Goal: Task Accomplishment & Management: Use online tool/utility

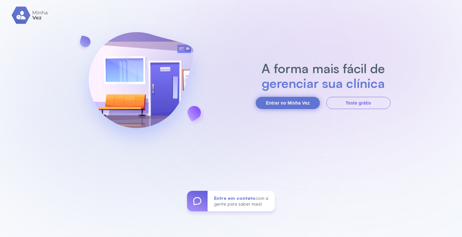
click at [290, 104] on button "Entrar no Minha Vez" at bounding box center [288, 103] width 64 height 12
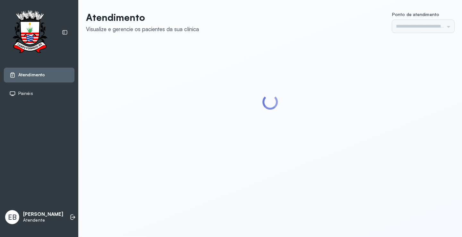
type input "*********"
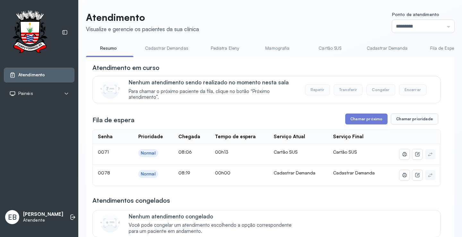
click at [184, 49] on link "Cadastrar Demandas" at bounding box center [167, 48] width 56 height 11
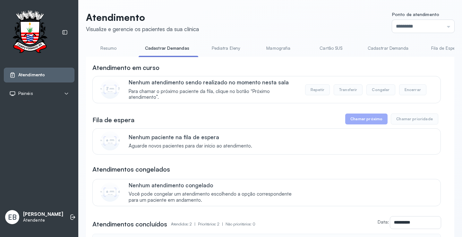
click at [383, 48] on link "Cadastrar Demanda" at bounding box center [388, 48] width 54 height 11
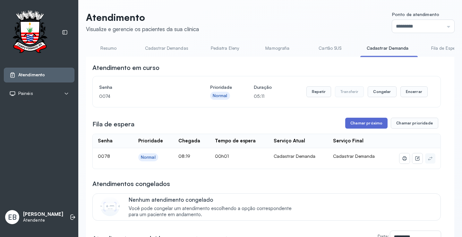
click at [361, 127] on button "Chamar próximo" at bounding box center [366, 123] width 42 height 11
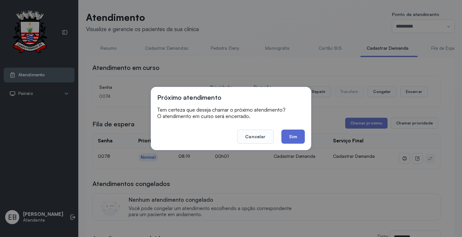
click at [296, 140] on button "Sim" at bounding box center [292, 137] width 23 height 14
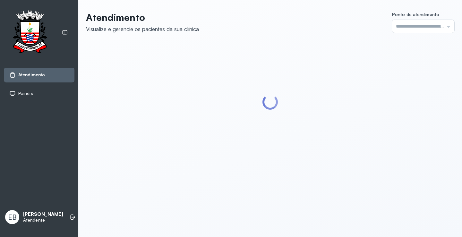
type input "*********"
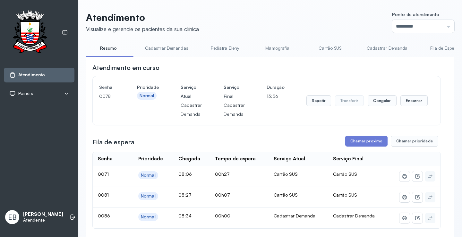
click at [181, 51] on link "Cadastrar Demandas" at bounding box center [167, 48] width 56 height 11
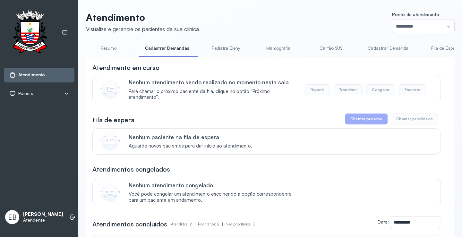
click at [376, 48] on link "Cadastrar Demanda" at bounding box center [388, 48] width 54 height 11
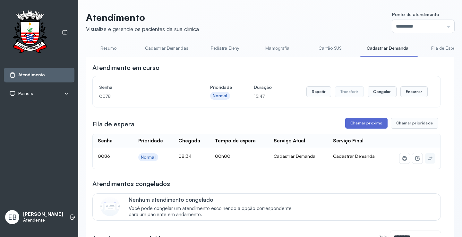
click at [370, 126] on button "Chamar próximo" at bounding box center [366, 123] width 42 height 11
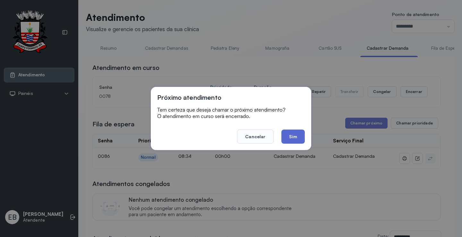
click at [292, 137] on button "Sim" at bounding box center [292, 137] width 23 height 14
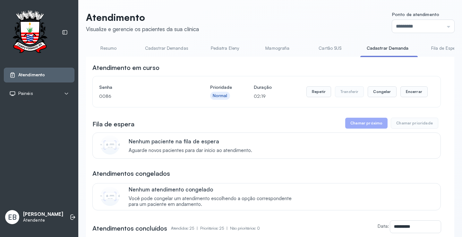
click at [104, 49] on link "Resumo" at bounding box center [108, 48] width 45 height 11
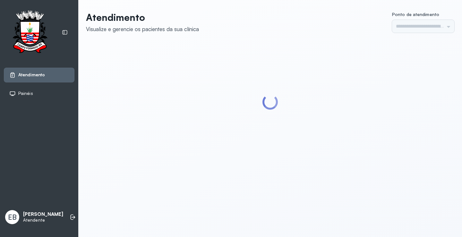
type input "*********"
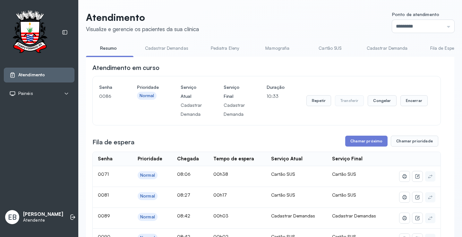
click at [181, 46] on link "Cadastrar Demandas" at bounding box center [167, 48] width 56 height 11
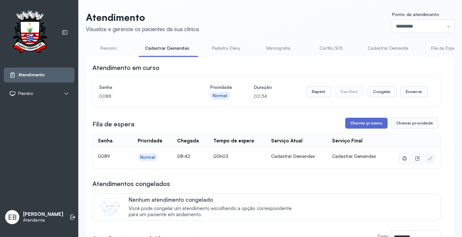
click at [368, 122] on button "Chamar próximo" at bounding box center [366, 123] width 42 height 11
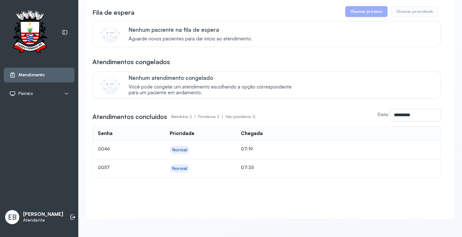
scroll to position [29, 0]
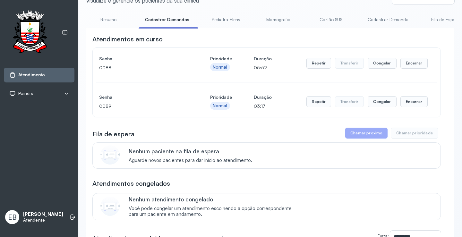
click at [110, 21] on link "Resumo" at bounding box center [108, 19] width 45 height 11
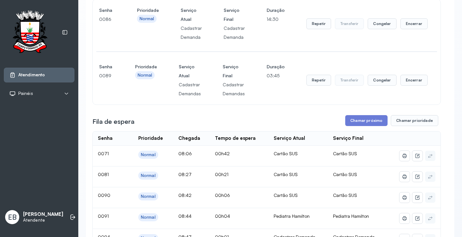
scroll to position [11, 0]
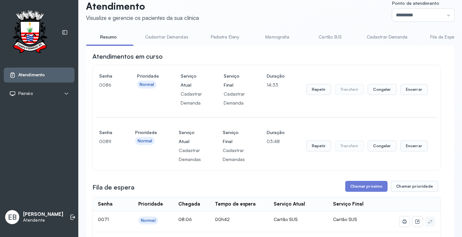
click at [223, 40] on link "Pediatra Eleny" at bounding box center [225, 37] width 45 height 11
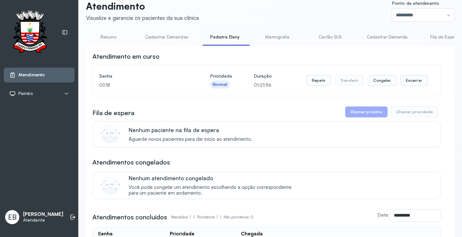
click at [272, 41] on link "Mamografia" at bounding box center [277, 37] width 45 height 11
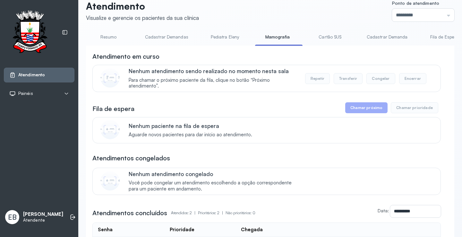
click at [320, 44] on li "Cartão SUS" at bounding box center [332, 39] width 48 height 14
click at [324, 37] on link "Cartão SUS" at bounding box center [330, 37] width 45 height 11
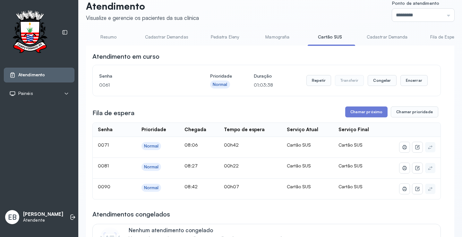
scroll to position [0, 318]
click at [245, 37] on link "Pediatra Hamilton" at bounding box center [236, 37] width 48 height 11
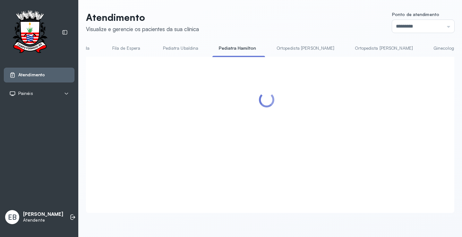
scroll to position [11, 0]
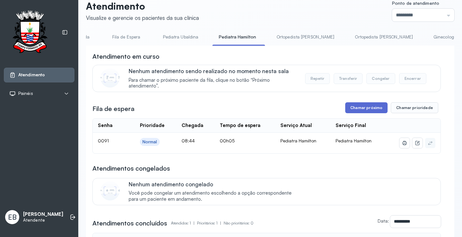
click at [368, 109] on button "Chamar próximo" at bounding box center [366, 107] width 42 height 11
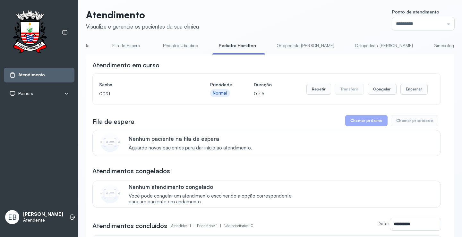
scroll to position [0, 0]
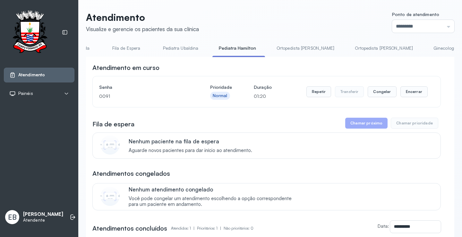
click at [118, 49] on link "Fila de Espera" at bounding box center [126, 48] width 45 height 11
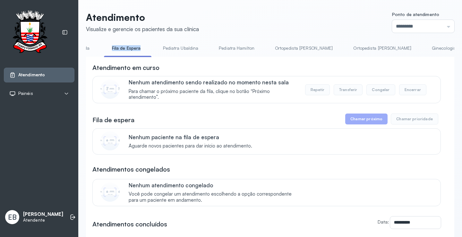
drag, startPoint x: 108, startPoint y: 56, endPoint x: 92, endPoint y: 58, distance: 16.2
click at [92, 57] on div "Resumo Cadastrar Demandas Pediatra Eleny Mamografia Cartão SUS Cadastrar Demand…" at bounding box center [270, 50] width 368 height 14
click at [113, 56] on li "Fila de Espera" at bounding box center [128, 50] width 48 height 14
click at [87, 49] on link "Cadastrar Demanda" at bounding box center [69, 48] width 54 height 11
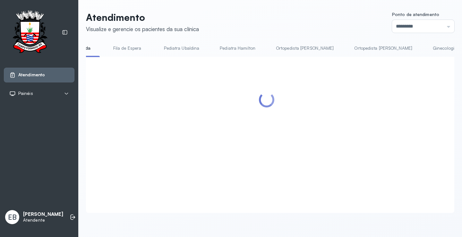
click at [87, 49] on link "Cadastrar Demanda" at bounding box center [69, 48] width 55 height 11
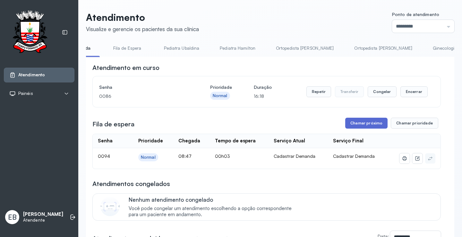
click at [376, 124] on button "Chamar próximo" at bounding box center [366, 123] width 42 height 11
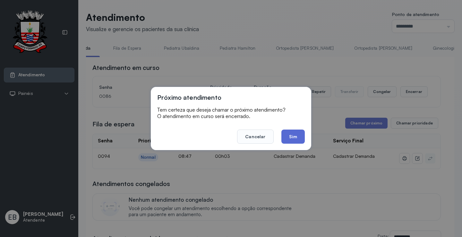
click at [296, 138] on button "Sim" at bounding box center [292, 137] width 23 height 14
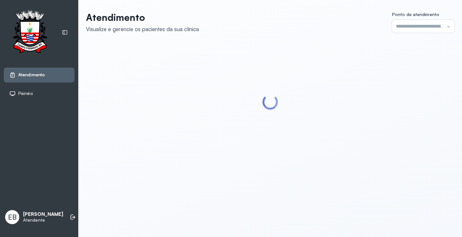
type input "*********"
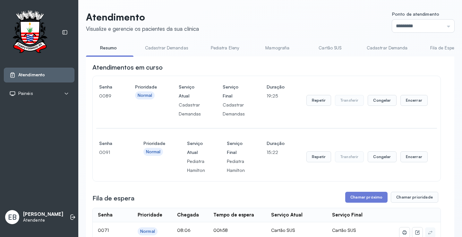
scroll to position [30, 0]
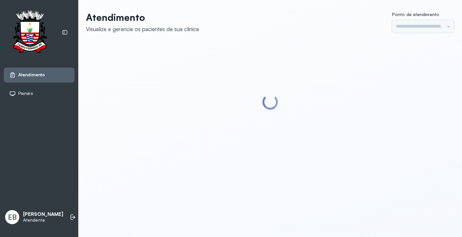
type input "*********"
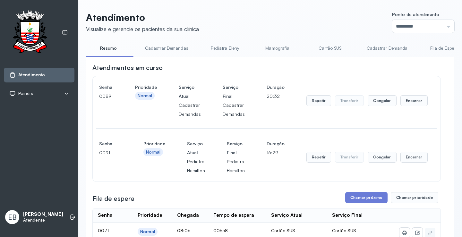
click at [170, 47] on link "Cadastrar Demandas" at bounding box center [167, 48] width 56 height 11
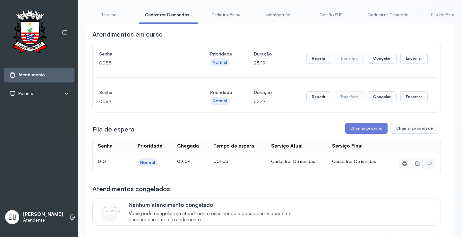
scroll to position [64, 0]
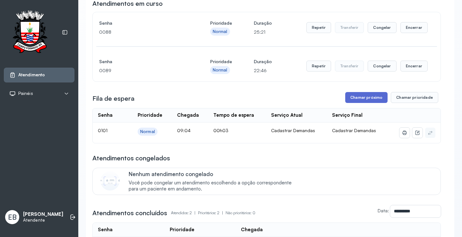
click at [373, 99] on button "Chamar próximo" at bounding box center [366, 97] width 42 height 11
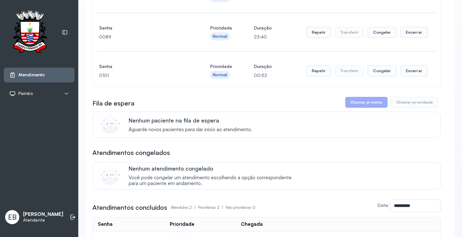
scroll to position [0, 0]
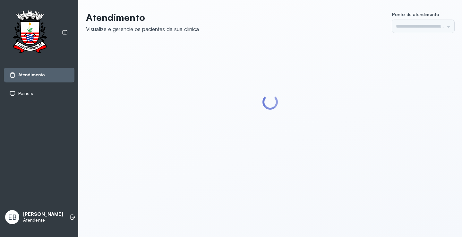
type input "*********"
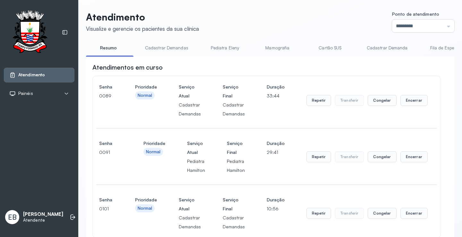
scroll to position [268, 0]
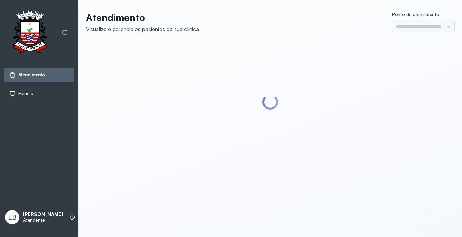
type input "*********"
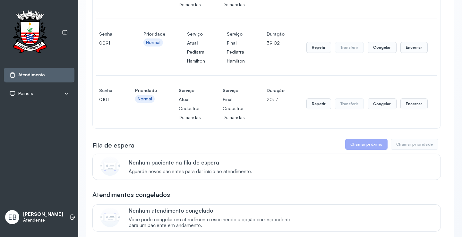
scroll to position [108, 0]
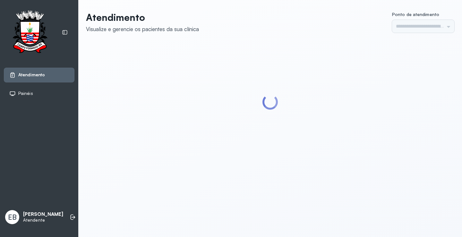
type input "*********"
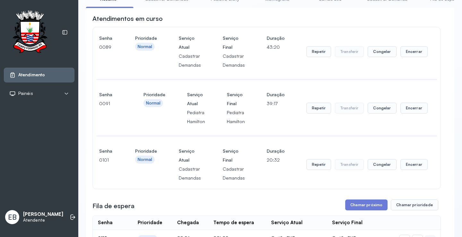
scroll to position [32, 0]
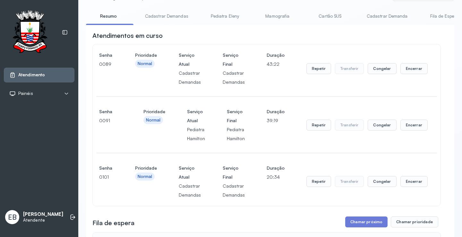
click at [183, 14] on link "Cadastrar Demandas" at bounding box center [167, 16] width 56 height 11
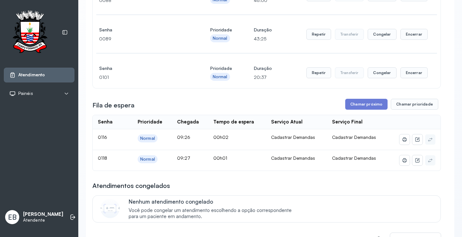
scroll to position [96, 0]
click at [361, 106] on button "Chamar próximo" at bounding box center [366, 104] width 42 height 11
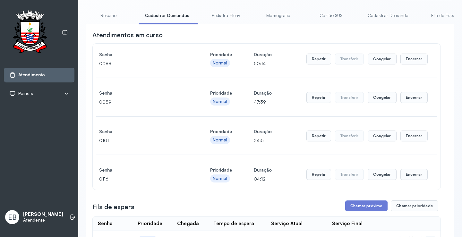
scroll to position [32, 0]
click at [408, 173] on button "Encerrar" at bounding box center [414, 175] width 27 height 11
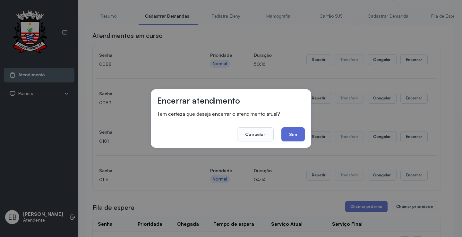
click at [292, 131] on button "Sim" at bounding box center [292, 134] width 23 height 14
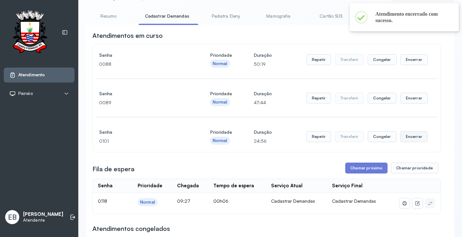
click at [402, 137] on button "Encerrar" at bounding box center [414, 136] width 27 height 11
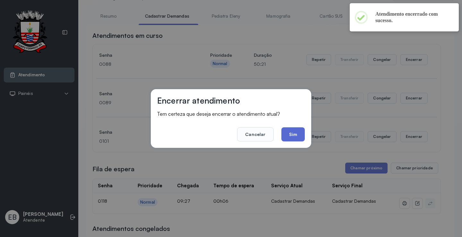
click at [300, 133] on button "Sim" at bounding box center [292, 134] width 23 height 14
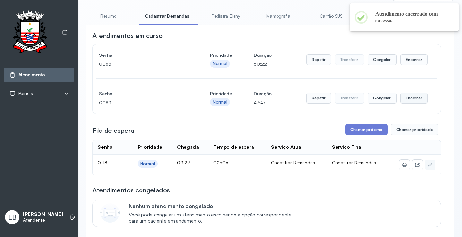
click at [414, 99] on button "Encerrar" at bounding box center [414, 98] width 27 height 11
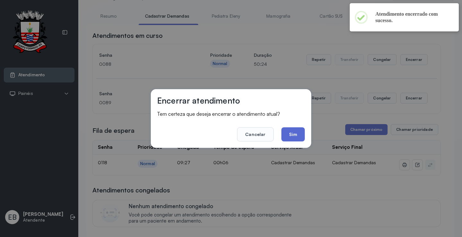
click at [298, 134] on button "Sim" at bounding box center [292, 134] width 23 height 14
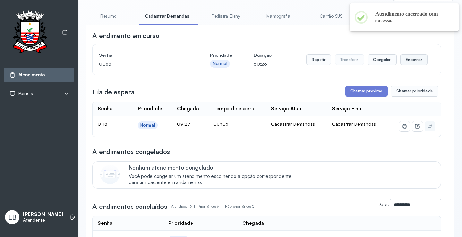
click at [403, 60] on button "Encerrar" at bounding box center [414, 59] width 27 height 11
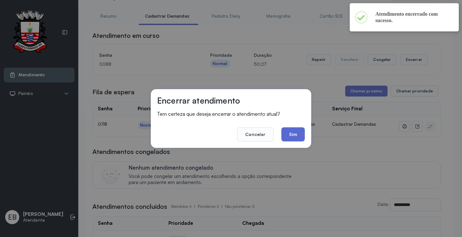
click at [292, 135] on button "Sim" at bounding box center [292, 134] width 23 height 14
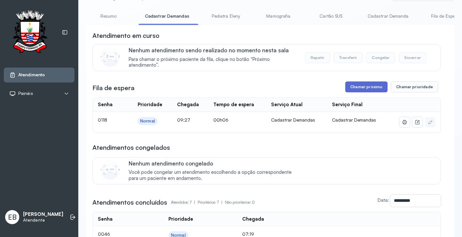
scroll to position [0, 0]
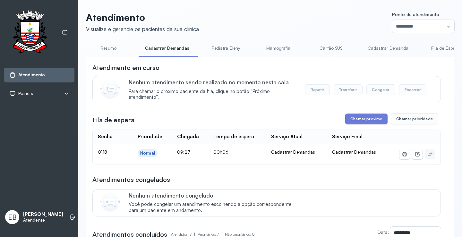
click at [110, 45] on link "Resumo" at bounding box center [108, 48] width 45 height 11
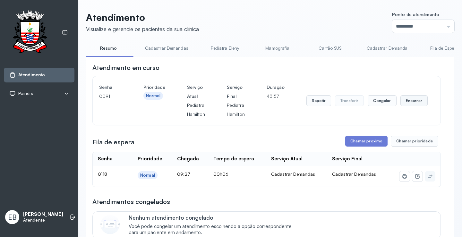
click at [405, 100] on button "Encerrar" at bounding box center [414, 100] width 27 height 11
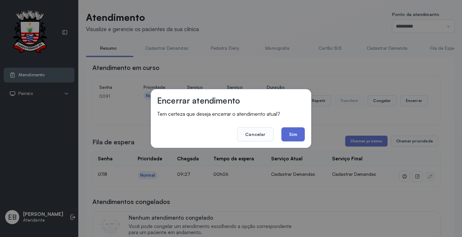
click at [295, 133] on button "Sim" at bounding box center [292, 134] width 23 height 14
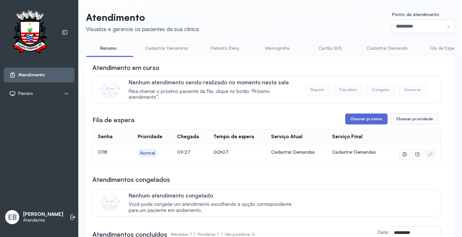
click at [369, 122] on button "Chamar próximo" at bounding box center [366, 119] width 42 height 11
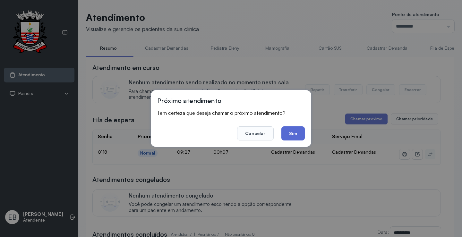
click at [296, 134] on button "Sim" at bounding box center [292, 133] width 23 height 14
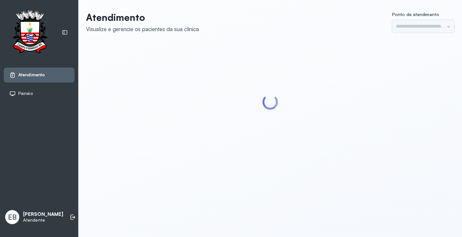
type input "*********"
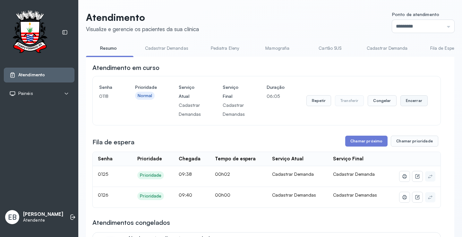
click at [410, 104] on button "Encerrar" at bounding box center [414, 100] width 27 height 11
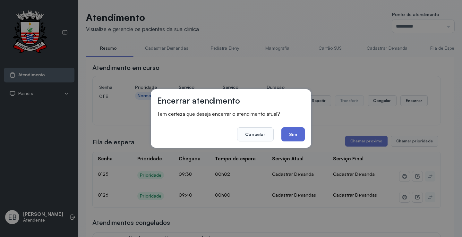
click at [297, 133] on button "Sim" at bounding box center [292, 134] width 23 height 14
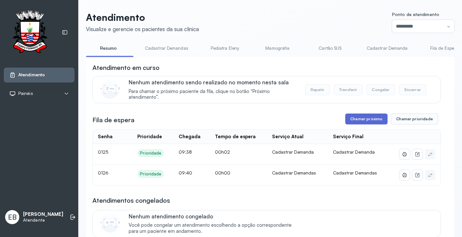
click at [363, 123] on button "Chamar próximo" at bounding box center [366, 119] width 42 height 11
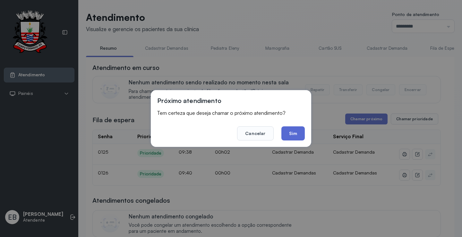
click at [301, 132] on button "Sim" at bounding box center [292, 133] width 23 height 14
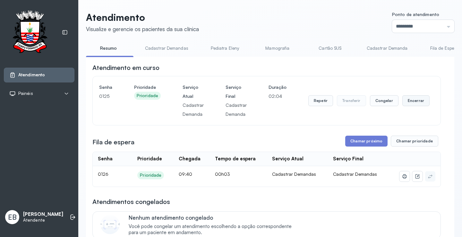
click at [405, 102] on button "Encerrar" at bounding box center [415, 100] width 27 height 11
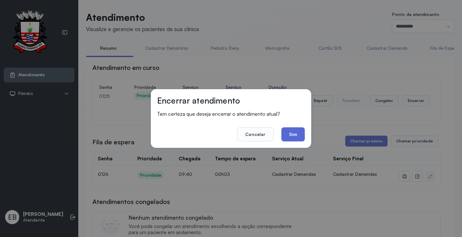
click at [297, 131] on button "Sim" at bounding box center [292, 134] width 23 height 14
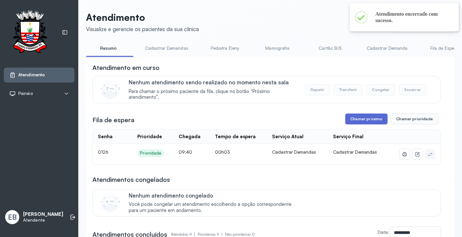
click at [359, 122] on button "Chamar próximo" at bounding box center [366, 119] width 42 height 11
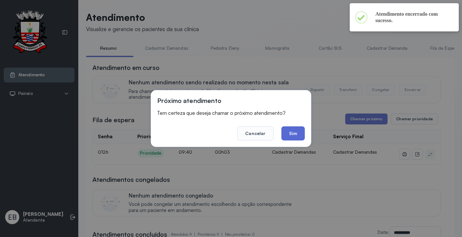
click at [299, 133] on button "Sim" at bounding box center [292, 133] width 23 height 14
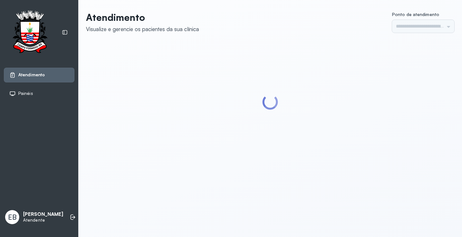
type input "*********"
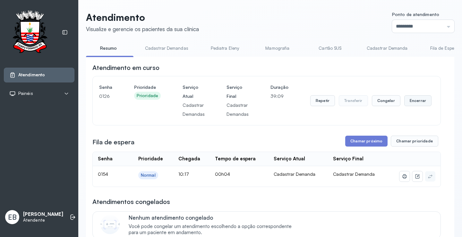
click at [416, 103] on button "Encerrar" at bounding box center [417, 100] width 27 height 11
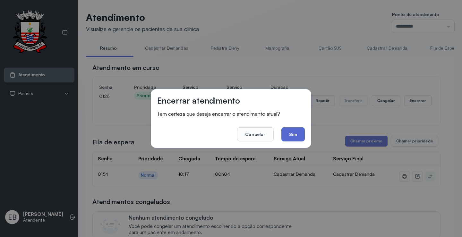
click at [289, 139] on button "Sim" at bounding box center [292, 134] width 23 height 14
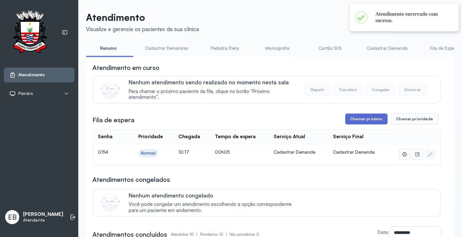
click at [361, 120] on button "Chamar próximo" at bounding box center [366, 119] width 42 height 11
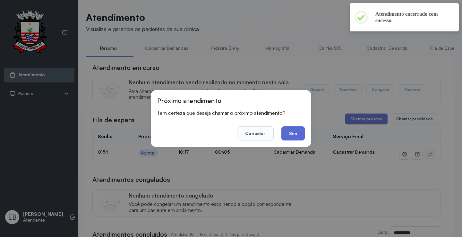
click at [294, 139] on button "Sim" at bounding box center [292, 133] width 23 height 14
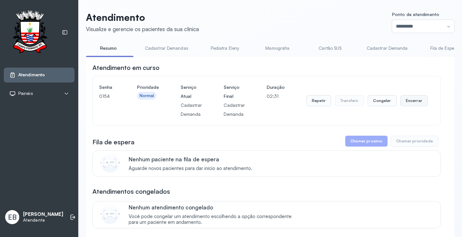
click at [408, 100] on button "Encerrar" at bounding box center [414, 100] width 27 height 11
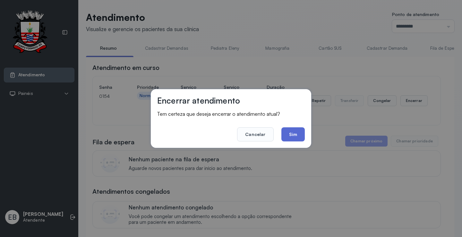
click at [294, 131] on button "Sim" at bounding box center [292, 134] width 23 height 14
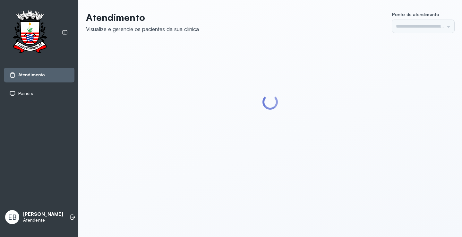
type input "*********"
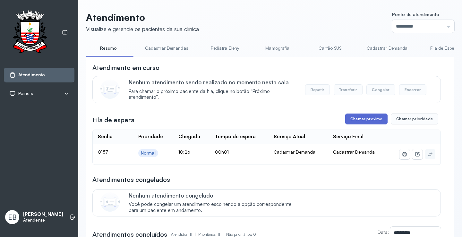
click at [359, 119] on button "Chamar próximo" at bounding box center [366, 119] width 42 height 11
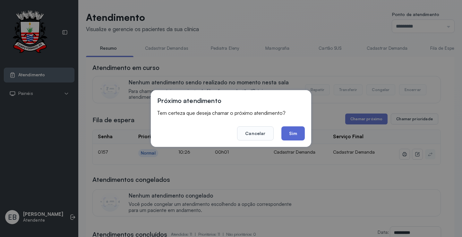
click at [296, 134] on button "Sim" at bounding box center [292, 133] width 23 height 14
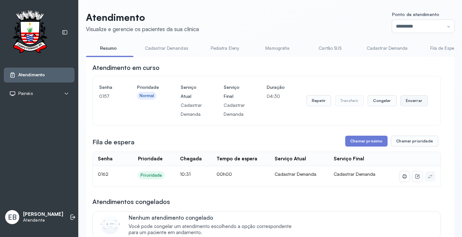
click at [411, 103] on button "Encerrar" at bounding box center [414, 100] width 27 height 11
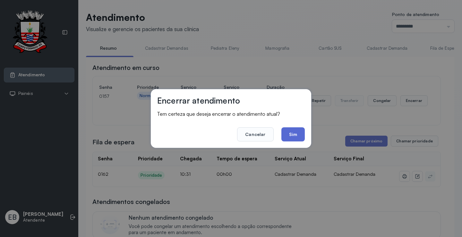
click at [297, 135] on button "Sim" at bounding box center [292, 134] width 23 height 14
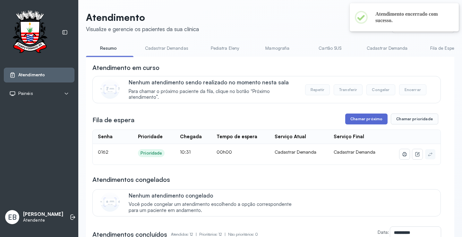
click at [355, 119] on button "Chamar próximo" at bounding box center [366, 119] width 42 height 11
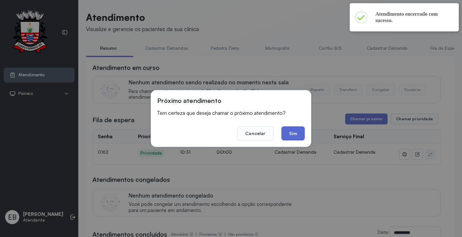
click at [295, 133] on button "Sim" at bounding box center [292, 133] width 23 height 14
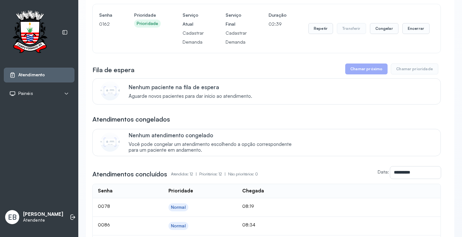
scroll to position [32, 0]
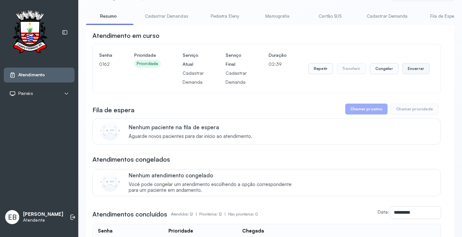
click at [404, 69] on button "Encerrar" at bounding box center [415, 68] width 27 height 11
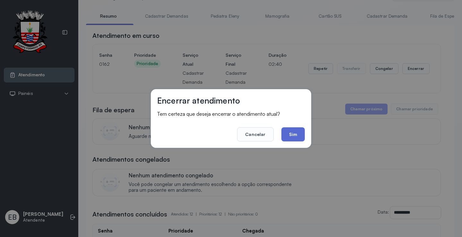
click at [291, 130] on button "Sim" at bounding box center [292, 134] width 23 height 14
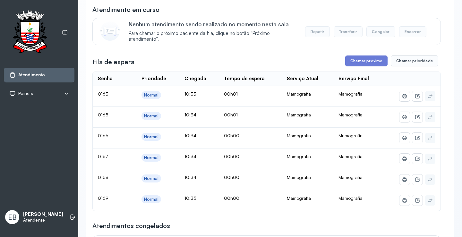
scroll to position [0, 0]
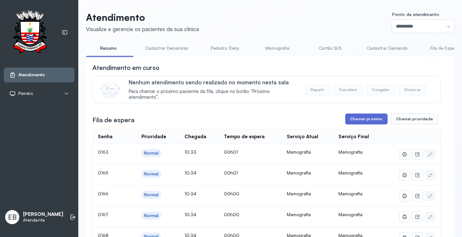
click at [377, 118] on button "Chamar próximo" at bounding box center [366, 119] width 42 height 11
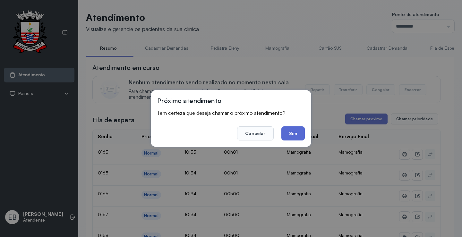
click at [295, 132] on button "Sim" at bounding box center [292, 133] width 23 height 14
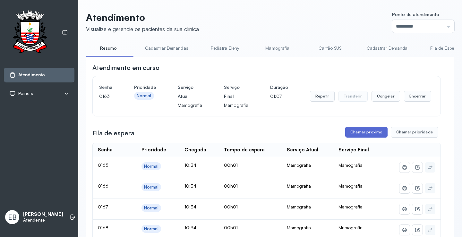
click at [363, 134] on button "Chamar próximo" at bounding box center [366, 132] width 42 height 11
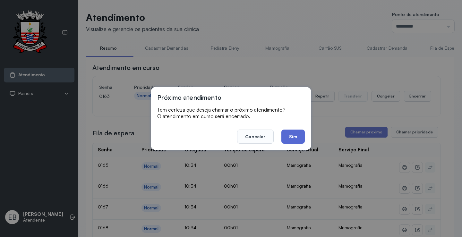
click at [301, 136] on button "Sim" at bounding box center [292, 137] width 23 height 14
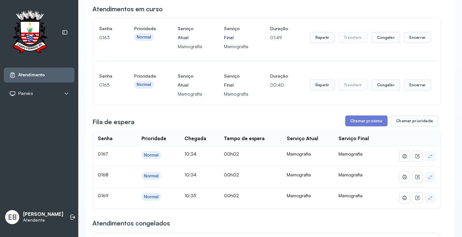
scroll to position [64, 0]
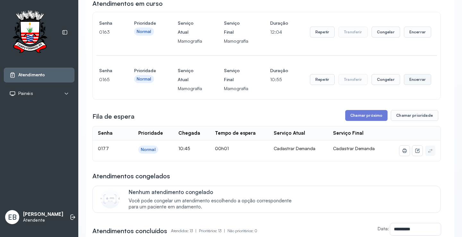
click at [411, 80] on button "Encerrar" at bounding box center [417, 79] width 27 height 11
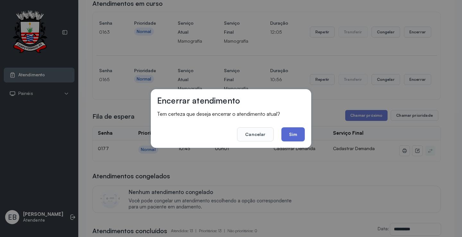
click at [290, 133] on button "Sim" at bounding box center [292, 134] width 23 height 14
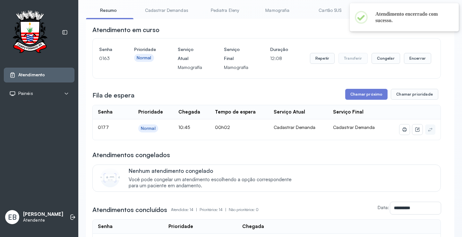
scroll to position [0, 0]
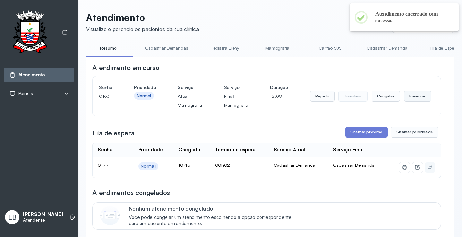
click at [418, 99] on button "Encerrar" at bounding box center [417, 96] width 27 height 11
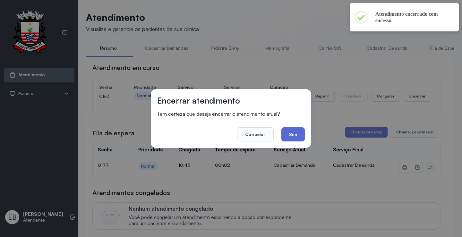
click at [300, 133] on button "Sim" at bounding box center [292, 134] width 23 height 14
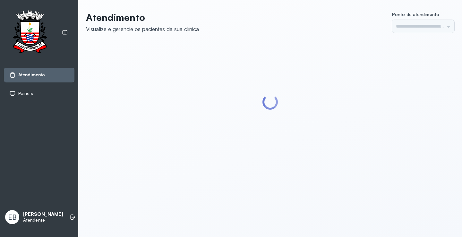
type input "*********"
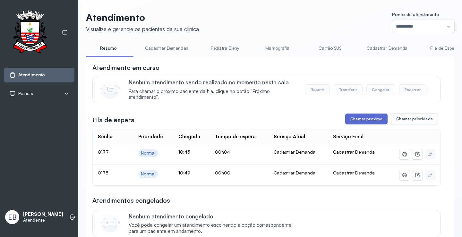
click at [358, 119] on button "Chamar próximo" at bounding box center [366, 119] width 42 height 11
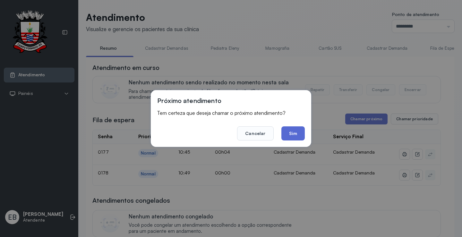
click at [292, 129] on button "Sim" at bounding box center [292, 133] width 23 height 14
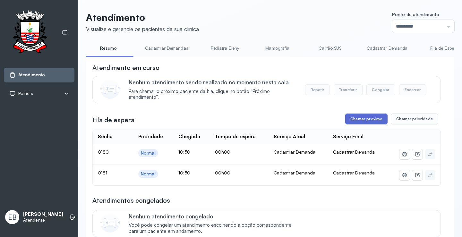
click at [361, 123] on button "Chamar próximo" at bounding box center [366, 119] width 42 height 11
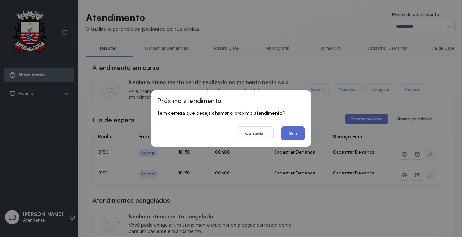
click at [301, 136] on button "Sim" at bounding box center [292, 133] width 23 height 14
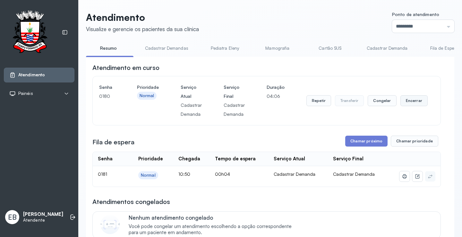
click at [411, 103] on button "Encerrar" at bounding box center [414, 100] width 27 height 11
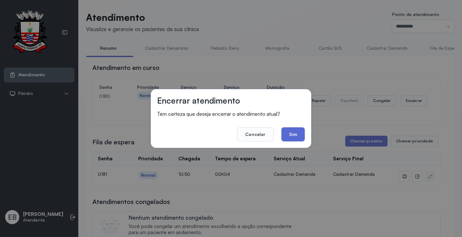
click at [292, 132] on button "Sim" at bounding box center [292, 134] width 23 height 14
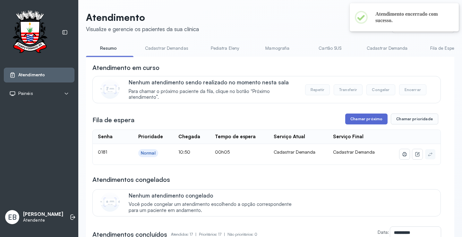
click at [365, 121] on button "Chamar próximo" at bounding box center [366, 119] width 42 height 11
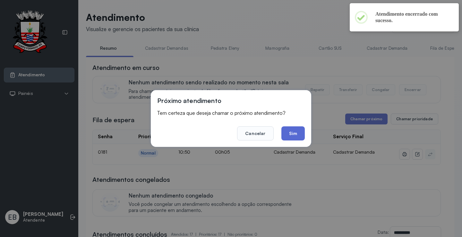
click at [292, 131] on button "Sim" at bounding box center [292, 133] width 23 height 14
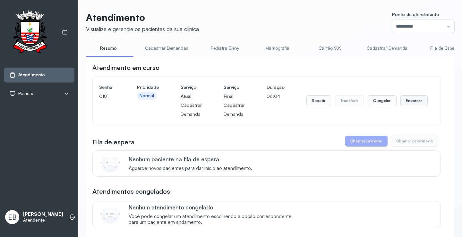
click at [403, 106] on button "Encerrar" at bounding box center [414, 100] width 27 height 11
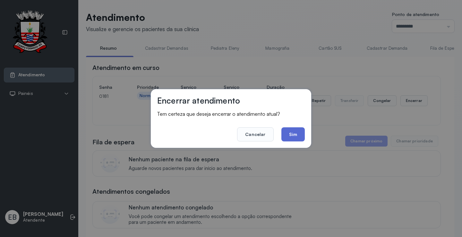
click at [295, 130] on button "Sim" at bounding box center [292, 134] width 23 height 14
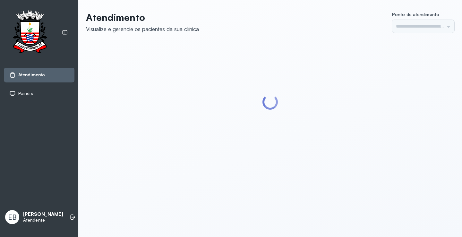
type input "*********"
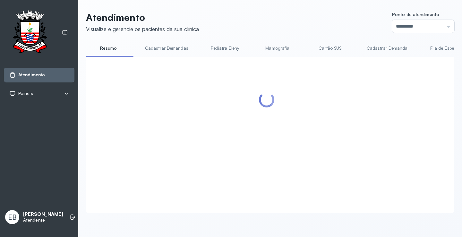
scroll to position [32, 0]
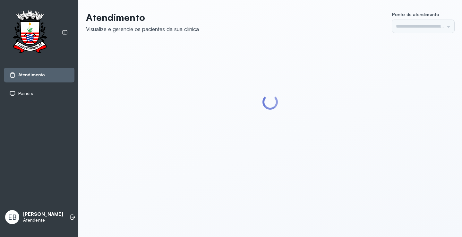
type input "*********"
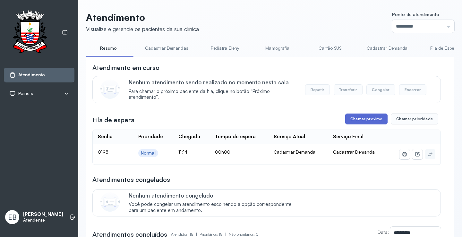
click at [366, 121] on button "Chamar próximo" at bounding box center [366, 119] width 42 height 11
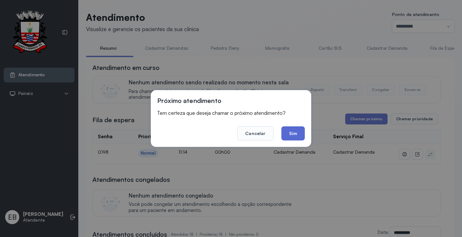
click at [299, 133] on button "Sim" at bounding box center [292, 133] width 23 height 14
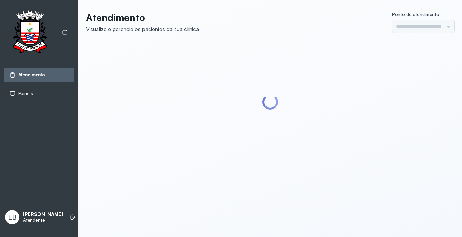
type input "*********"
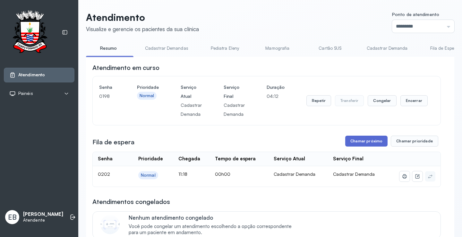
click at [366, 141] on button "Chamar próximo" at bounding box center [366, 141] width 42 height 11
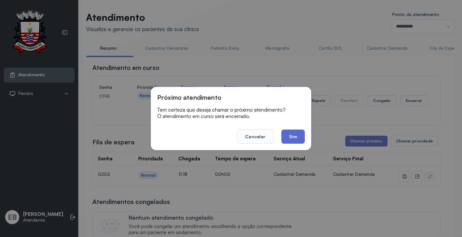
click at [298, 135] on button "Sim" at bounding box center [292, 137] width 23 height 14
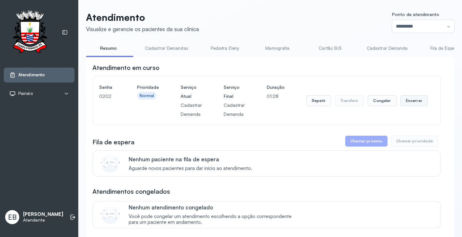
click at [409, 102] on button "Encerrar" at bounding box center [414, 100] width 27 height 11
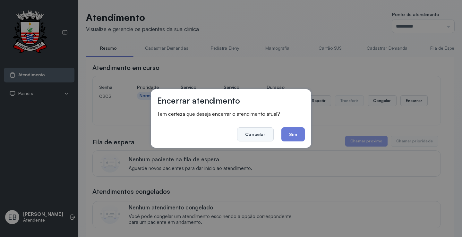
click at [256, 134] on button "Cancelar" at bounding box center [255, 134] width 36 height 14
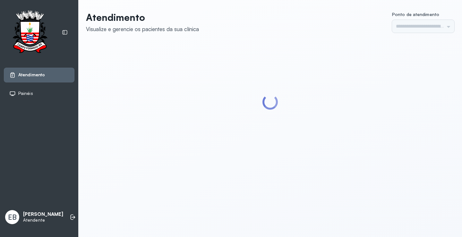
type input "*********"
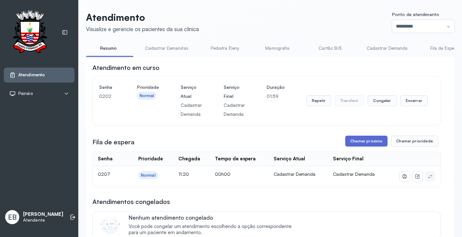
click at [368, 142] on button "Chamar próximo" at bounding box center [366, 141] width 42 height 11
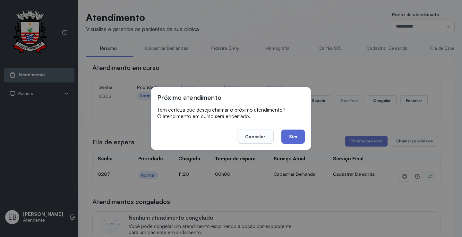
click at [298, 141] on button "Sim" at bounding box center [292, 137] width 23 height 14
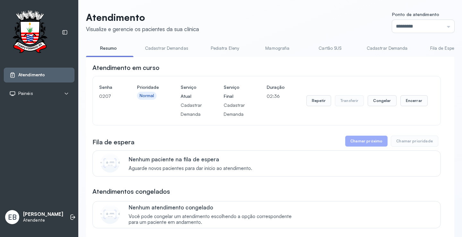
scroll to position [160, 0]
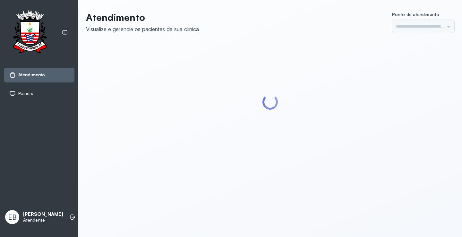
type input "*********"
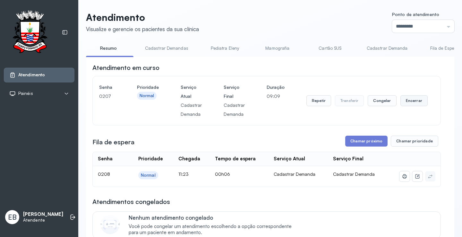
click at [406, 102] on button "Encerrar" at bounding box center [414, 100] width 27 height 11
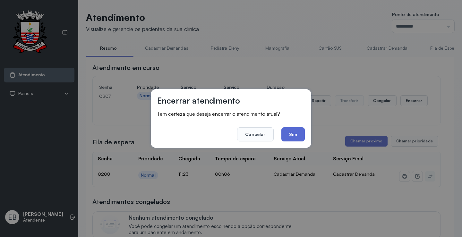
click at [298, 130] on button "Sim" at bounding box center [292, 134] width 23 height 14
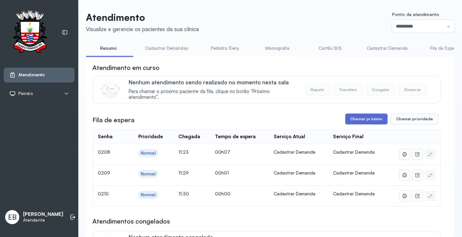
click at [376, 117] on button "Chamar próximo" at bounding box center [366, 119] width 42 height 11
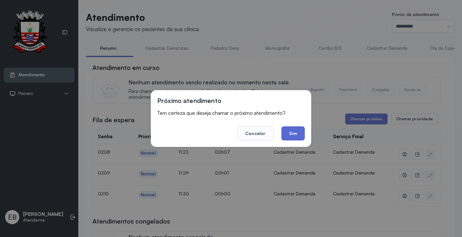
click button "Sim"
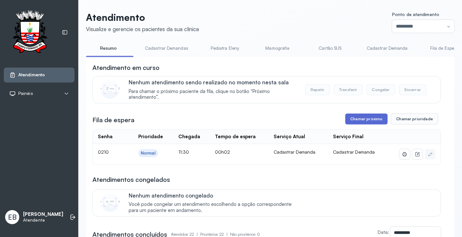
click button "Chamar próximo"
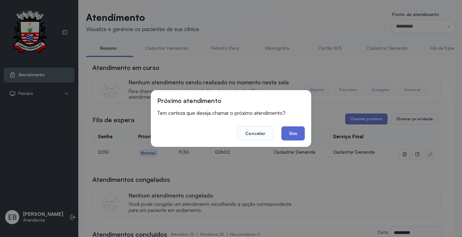
click button "Sim"
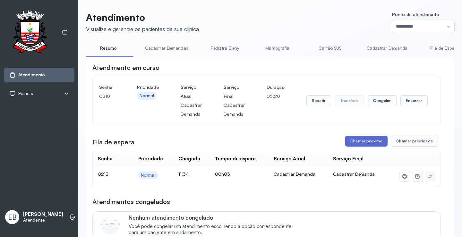
click button "Chamar próximo"
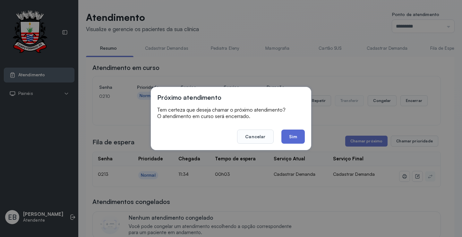
click button "Sim"
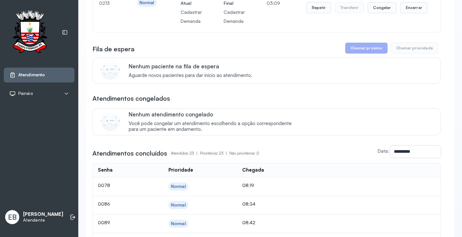
scroll to position [96, 0]
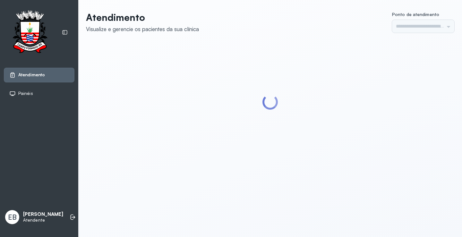
type input "*********"
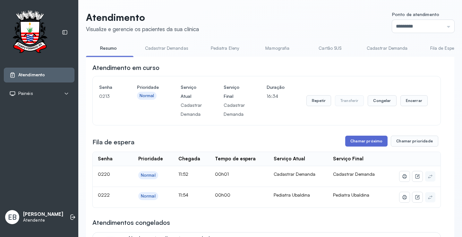
click at [361, 143] on button "Chamar próximo" at bounding box center [366, 141] width 42 height 11
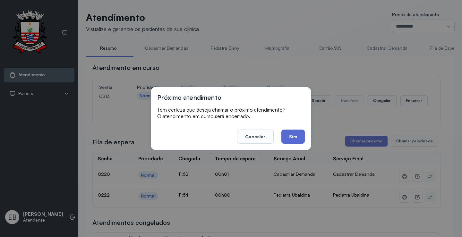
click at [295, 137] on button "Sim" at bounding box center [292, 137] width 23 height 14
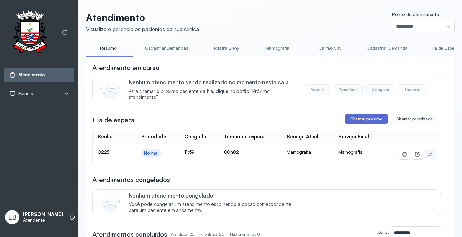
click at [356, 118] on button "Chamar próximo" at bounding box center [366, 119] width 42 height 11
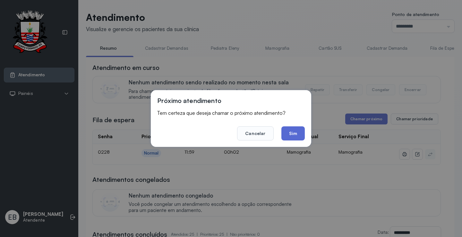
click at [295, 135] on button "Sim" at bounding box center [292, 133] width 23 height 14
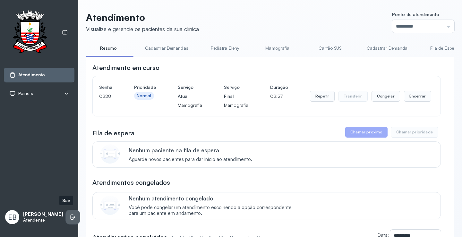
click at [70, 214] on icon at bounding box center [73, 217] width 6 height 6
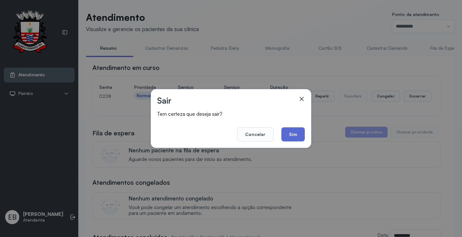
click at [298, 134] on button "Sim" at bounding box center [292, 134] width 23 height 14
